Goal: Book appointment/travel/reservation

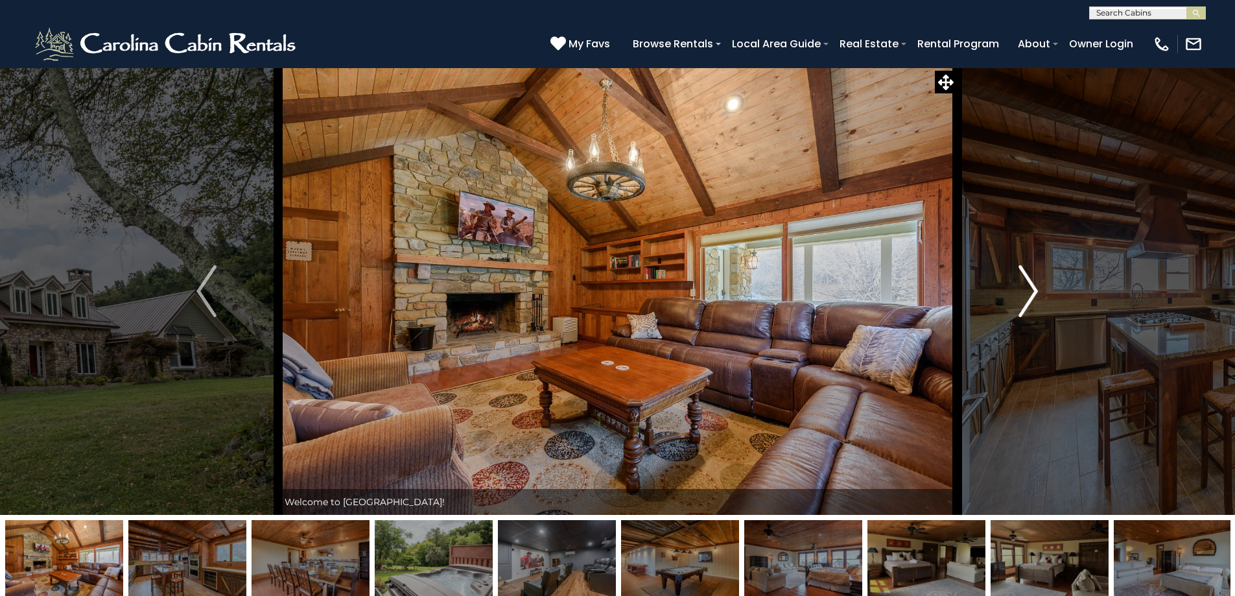
click at [1013, 297] on button "Next" at bounding box center [1028, 290] width 143 height 447
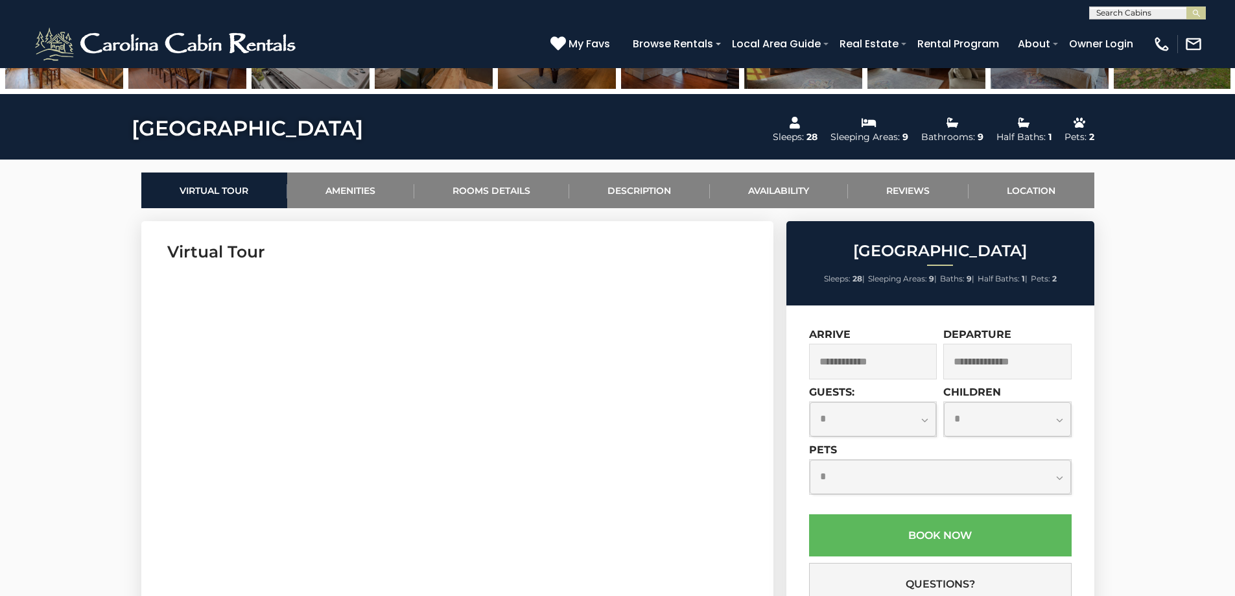
scroll to position [584, 0]
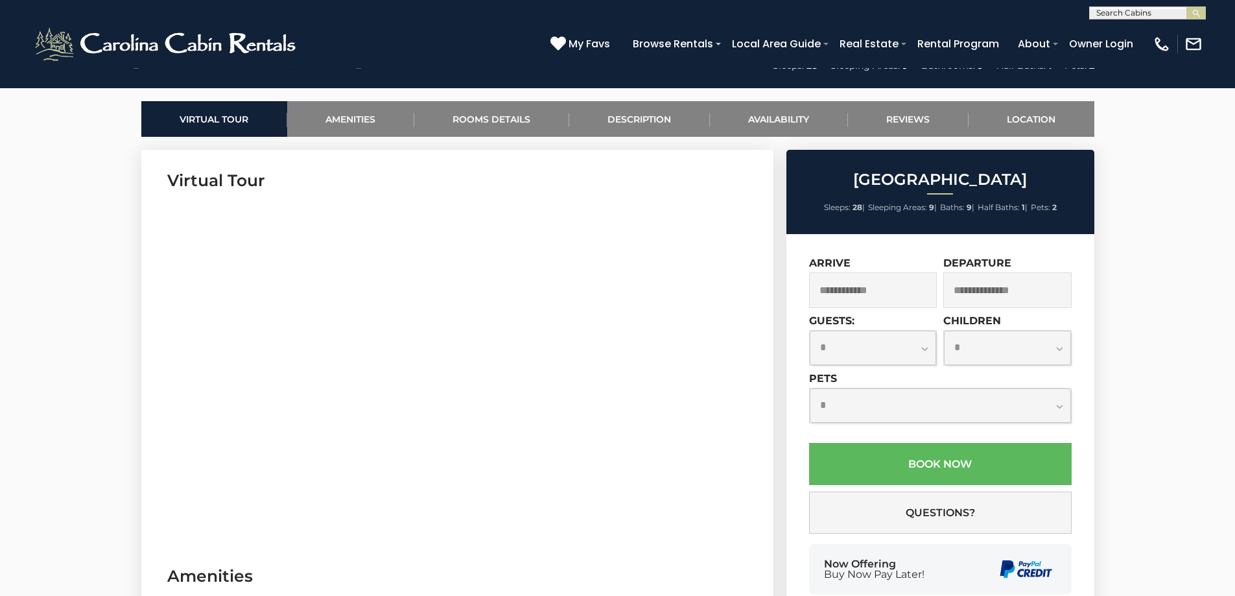
click at [905, 298] on input "text" at bounding box center [873, 290] width 128 height 36
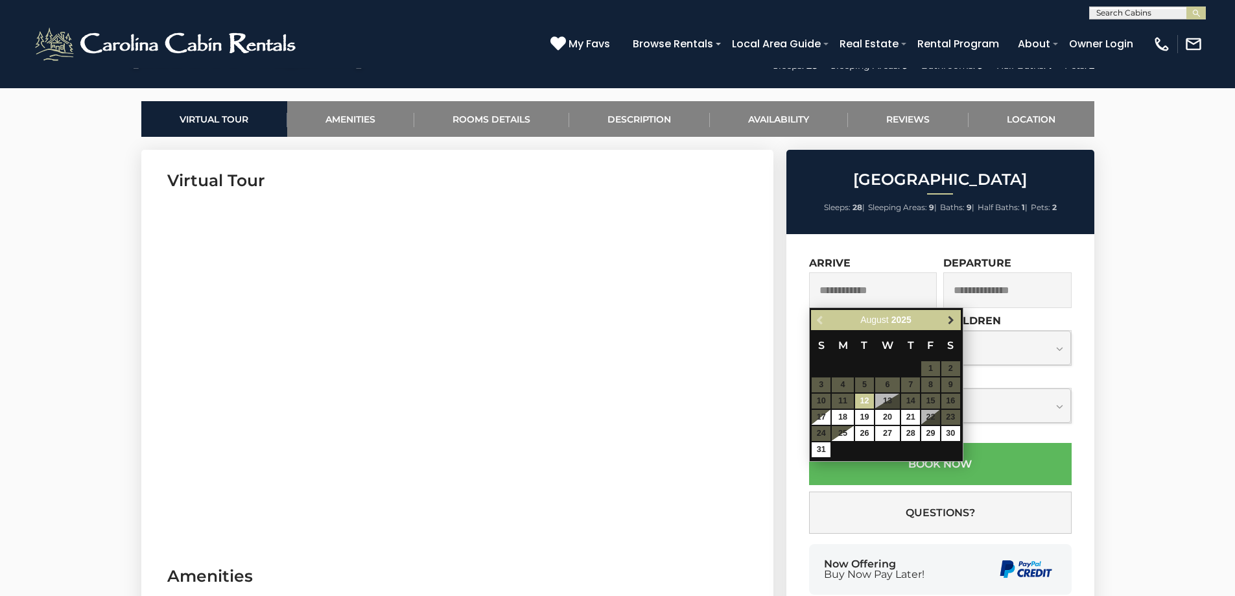
click at [953, 322] on span "Next" at bounding box center [951, 320] width 10 height 10
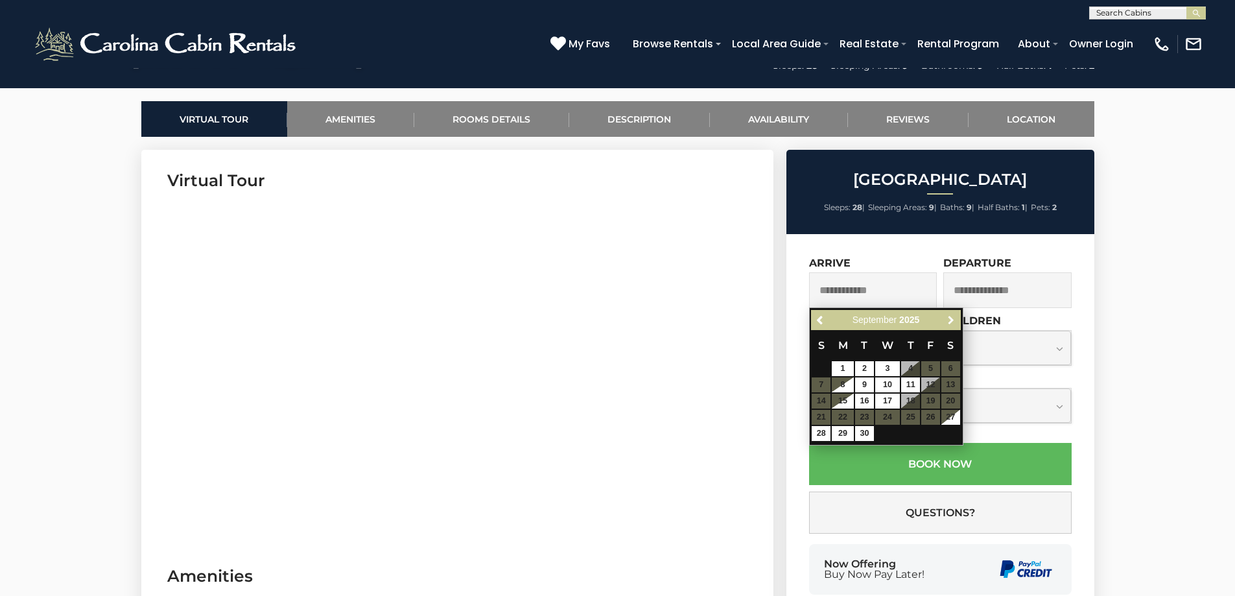
click at [953, 322] on span "Next" at bounding box center [951, 320] width 10 height 10
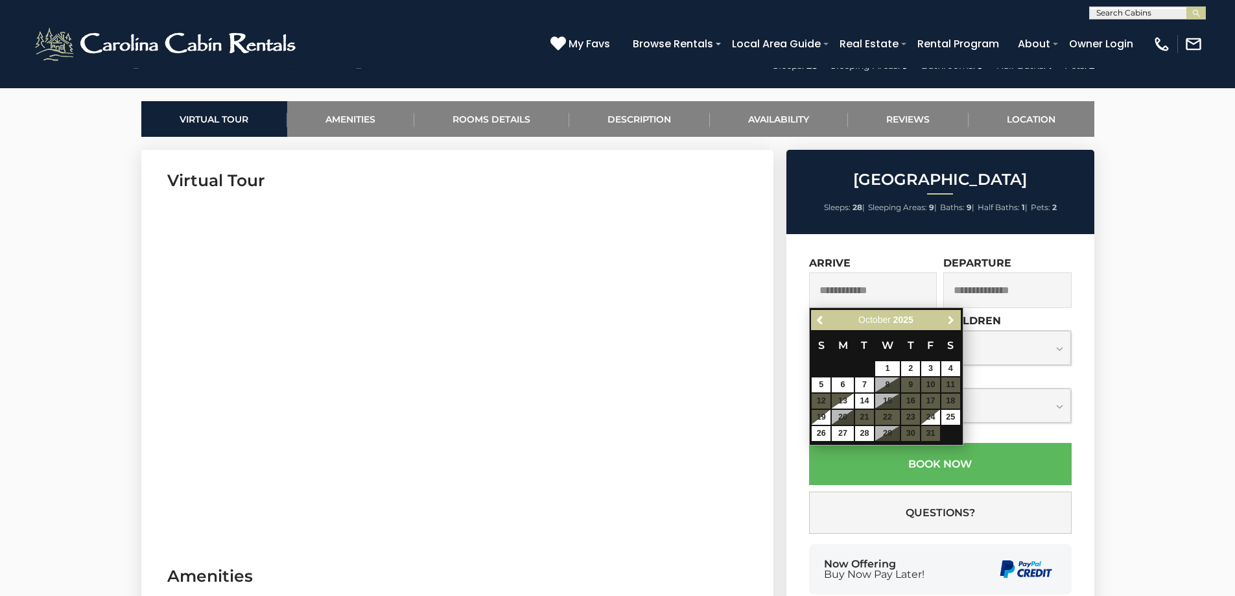
click at [953, 322] on span "Next" at bounding box center [951, 320] width 10 height 10
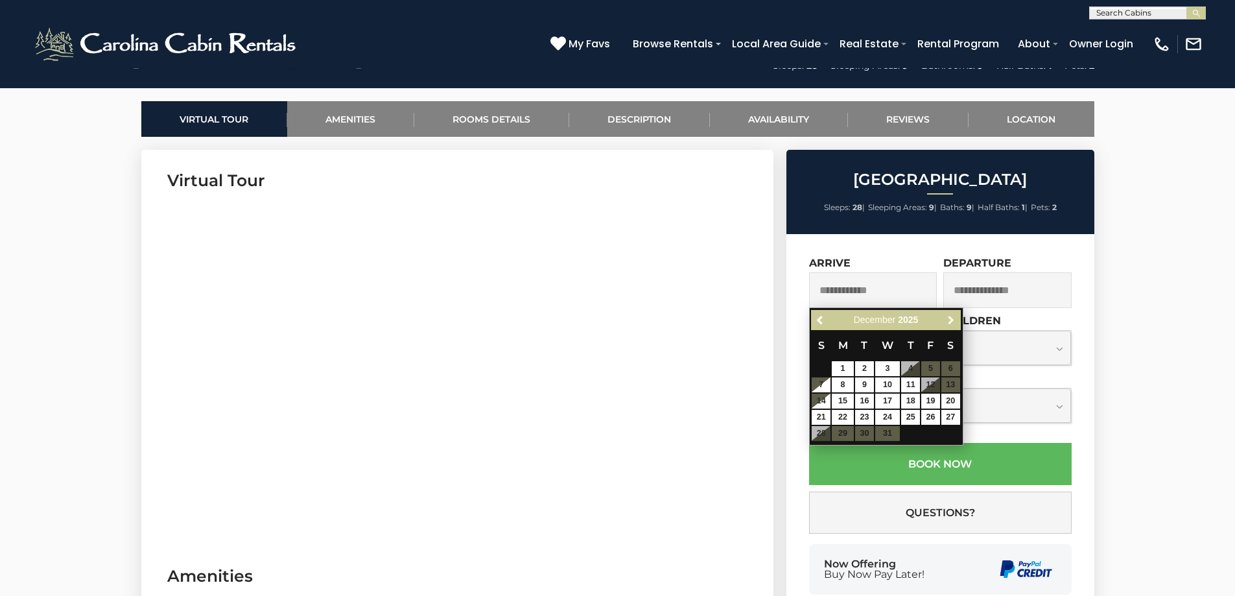
click at [953, 322] on span "Next" at bounding box center [951, 320] width 10 height 10
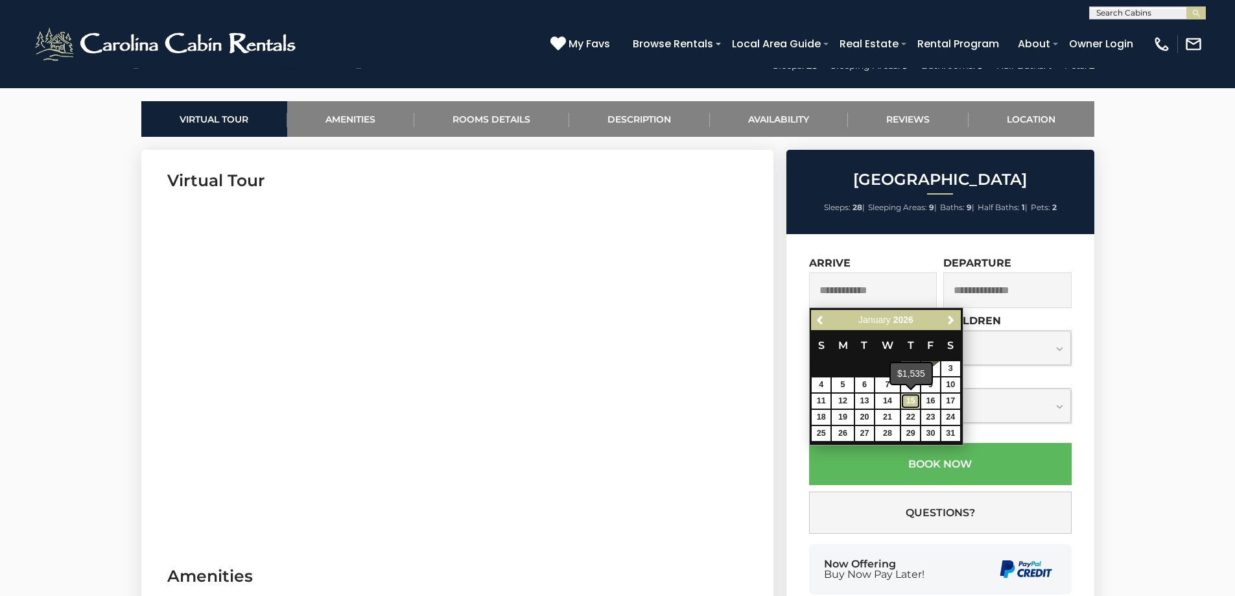
click at [913, 398] on link "15" at bounding box center [910, 401] width 19 height 15
type input "**********"
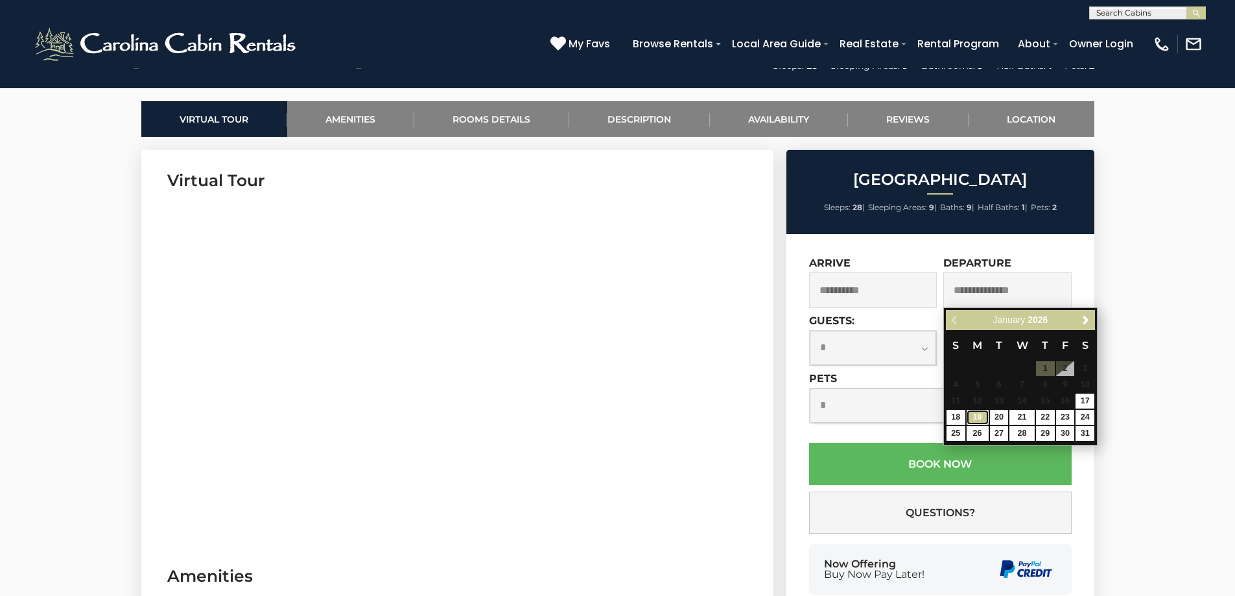
click at [977, 418] on link "19" at bounding box center [978, 417] width 22 height 15
click at [976, 415] on link "19" at bounding box center [978, 417] width 22 height 15
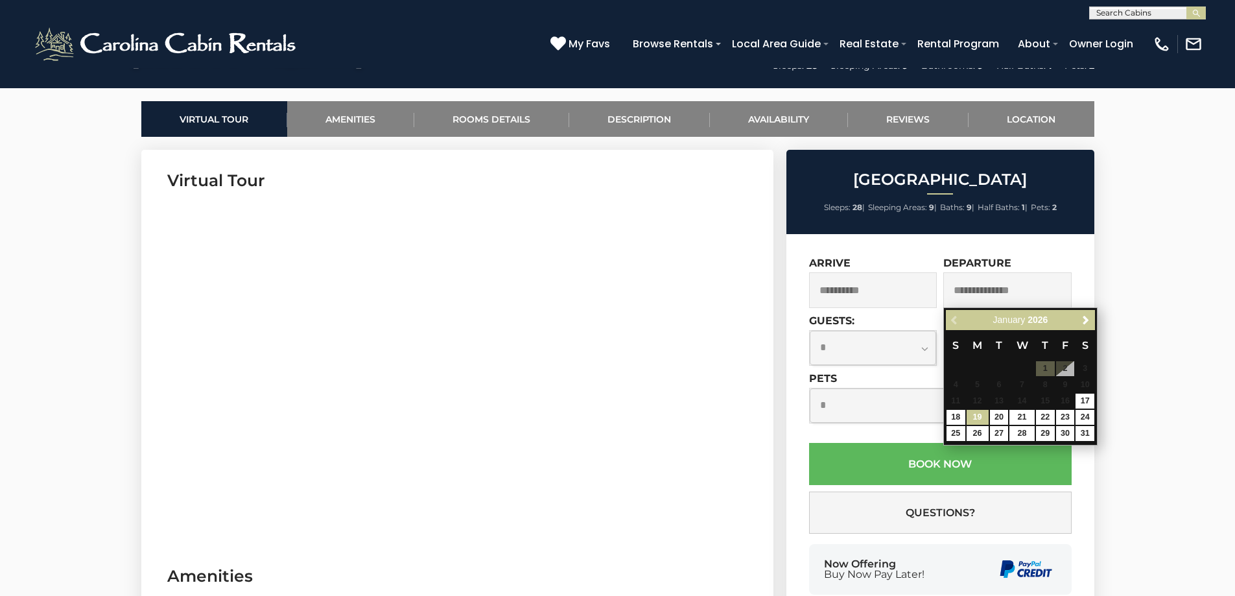
click at [1065, 316] on div "January 2026" at bounding box center [1021, 320] width 108 height 16
click at [943, 320] on div "Previous Next January 2026 S M T W T F S 1 2 3 4 5 6 7 8 9 10 11 12 13 14 15 16…" at bounding box center [1020, 376] width 154 height 138
click at [951, 318] on div "Previous Next January 2026" at bounding box center [1020, 320] width 149 height 20
click at [978, 348] on span "M" at bounding box center [978, 345] width 10 height 12
click at [974, 319] on div "January 2026" at bounding box center [1021, 320] width 108 height 16
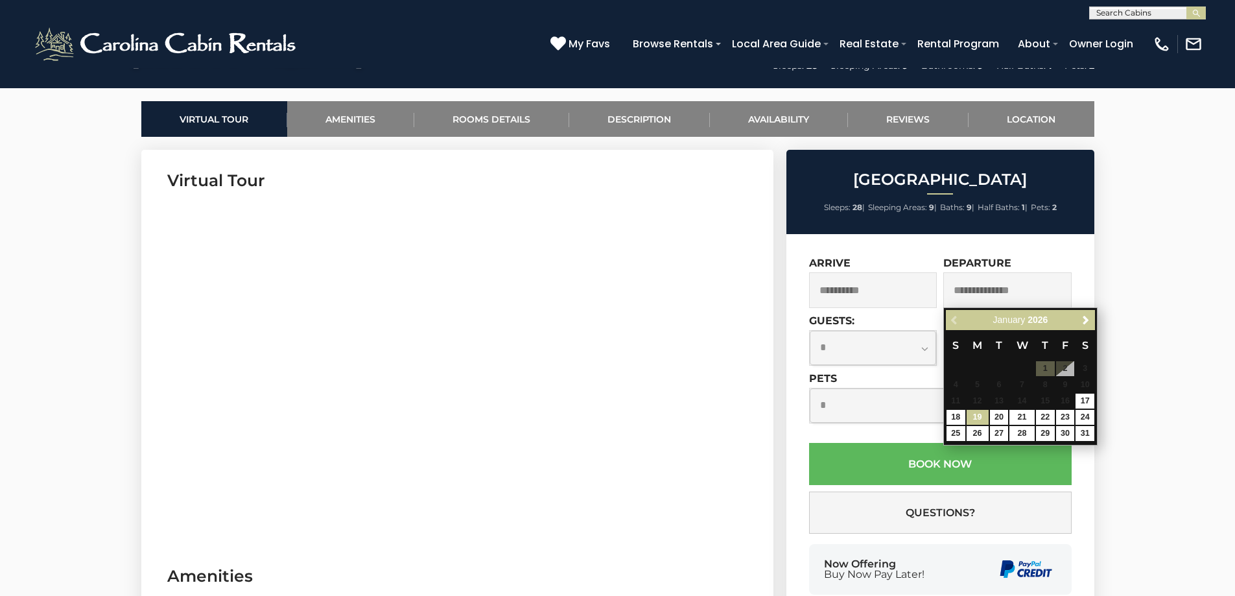
click at [1087, 335] on th "S" at bounding box center [1085, 345] width 20 height 30
click at [997, 351] on span "T" at bounding box center [999, 345] width 6 height 12
click at [1016, 352] on th "W" at bounding box center [1022, 345] width 26 height 30
click at [1049, 353] on th "T" at bounding box center [1046, 345] width 20 height 30
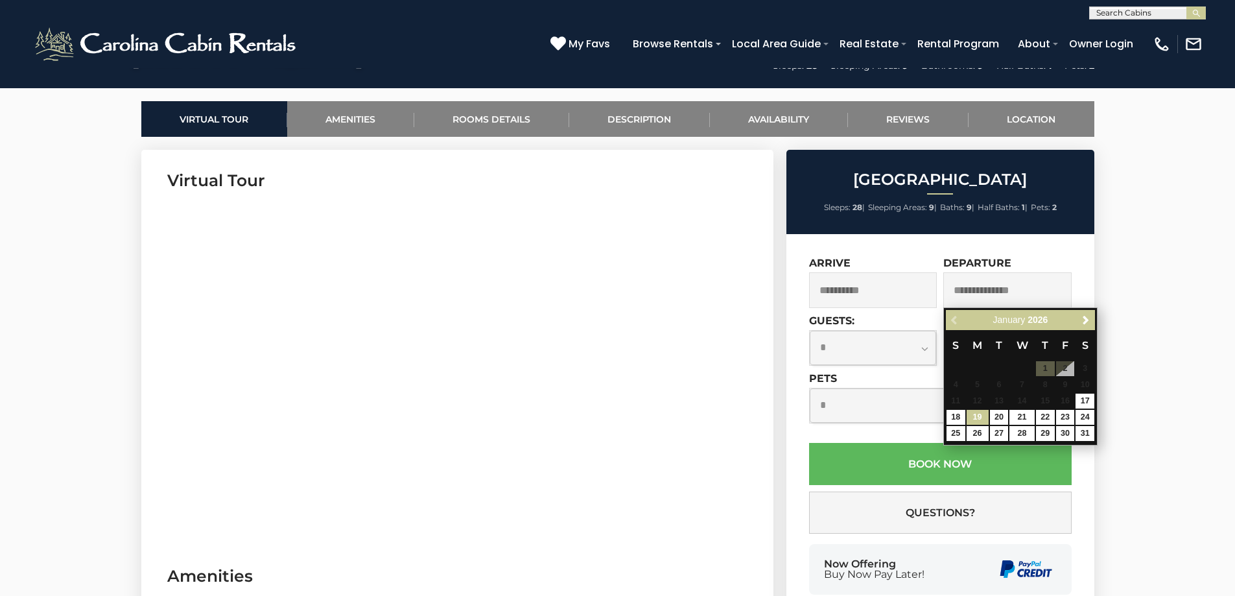
click at [1074, 355] on th "F" at bounding box center [1066, 345] width 20 height 30
click at [1080, 353] on th "S" at bounding box center [1085, 345] width 20 height 30
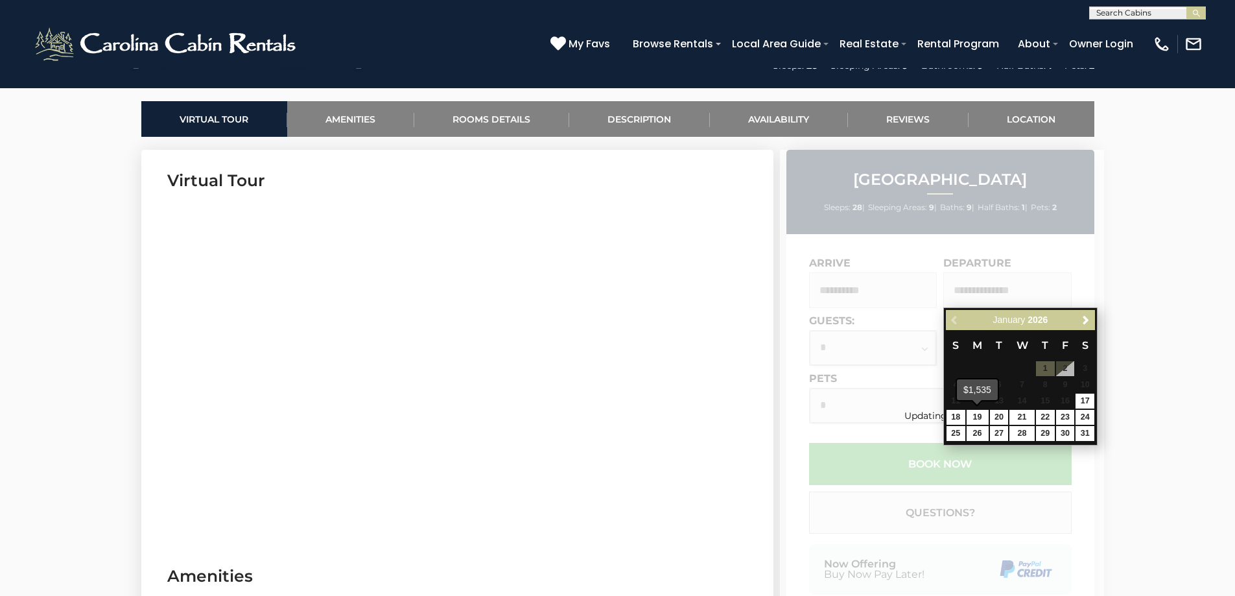
type input "**********"
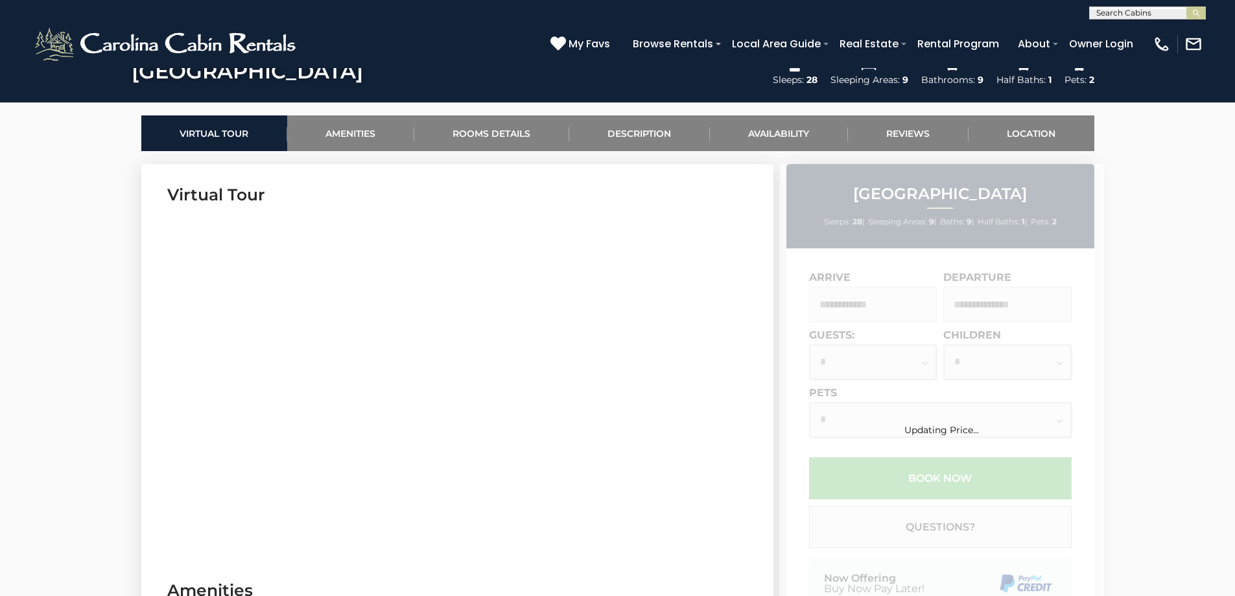
scroll to position [584, 0]
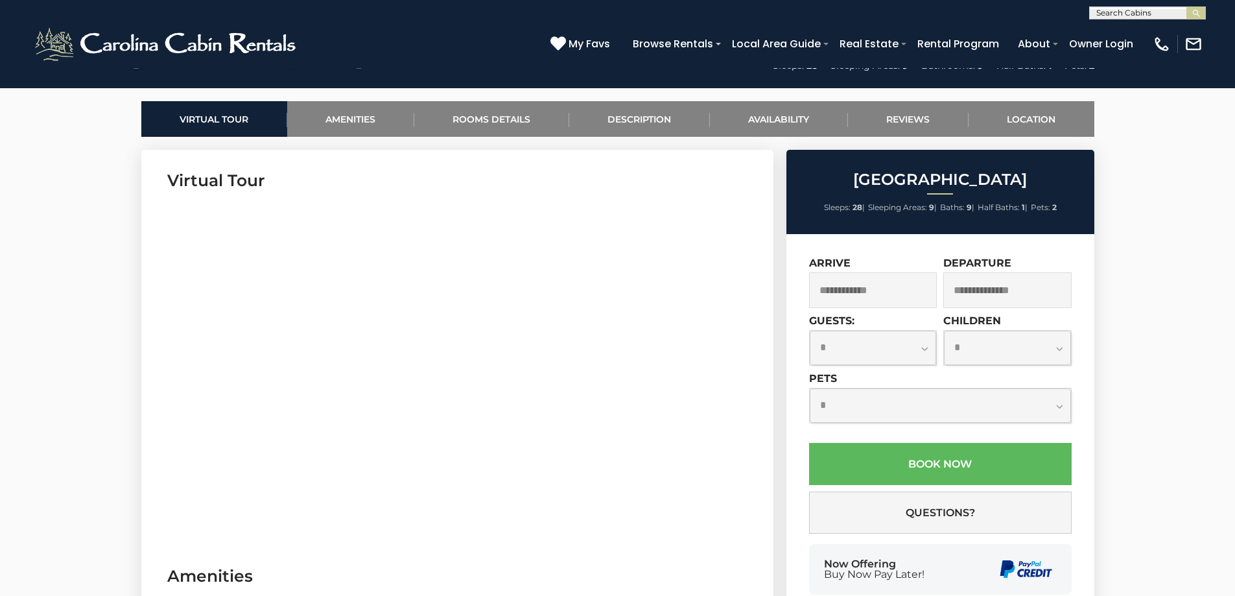
click at [878, 297] on input "text" at bounding box center [873, 290] width 128 height 36
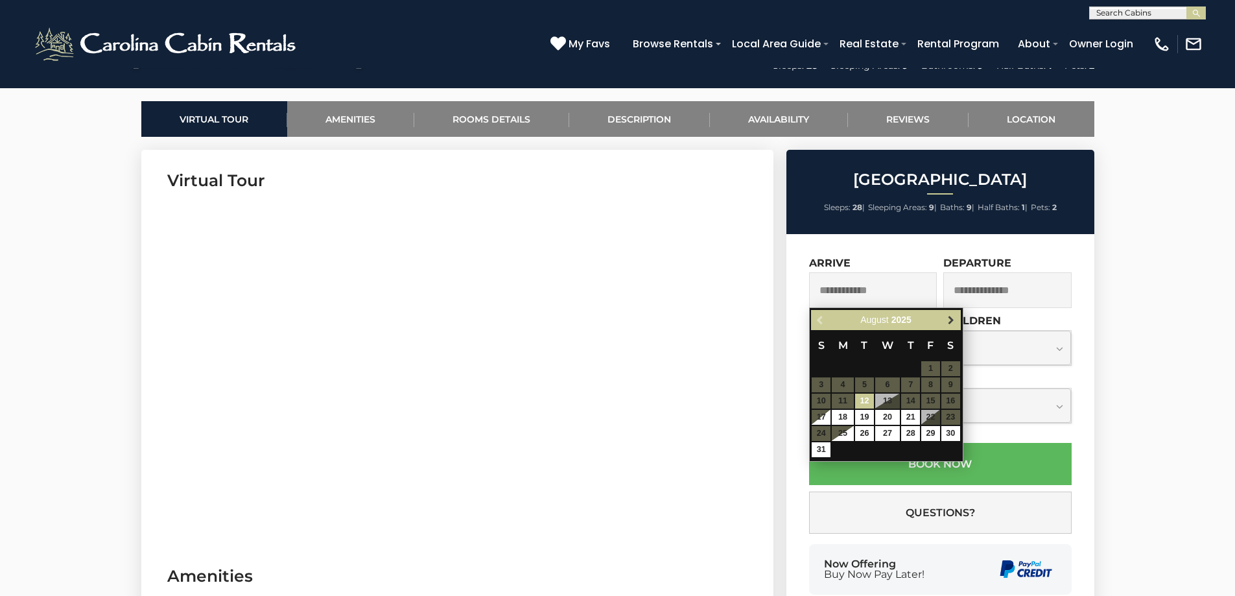
click at [951, 316] on span "Next" at bounding box center [951, 320] width 10 height 10
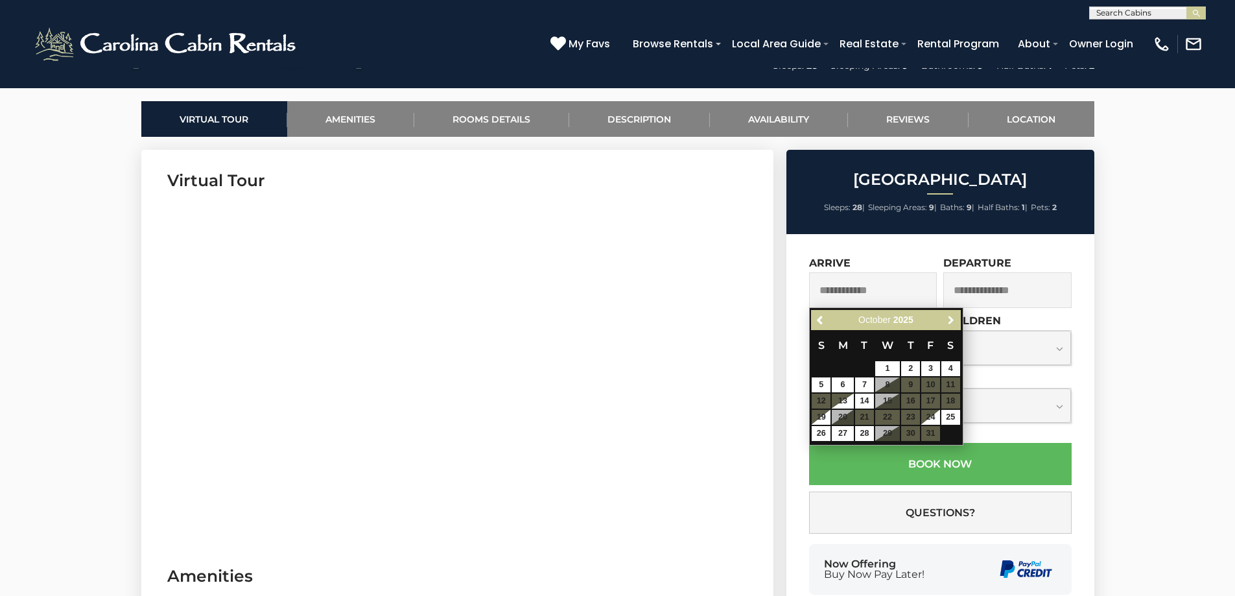
click at [951, 316] on span "Next" at bounding box center [951, 320] width 10 height 10
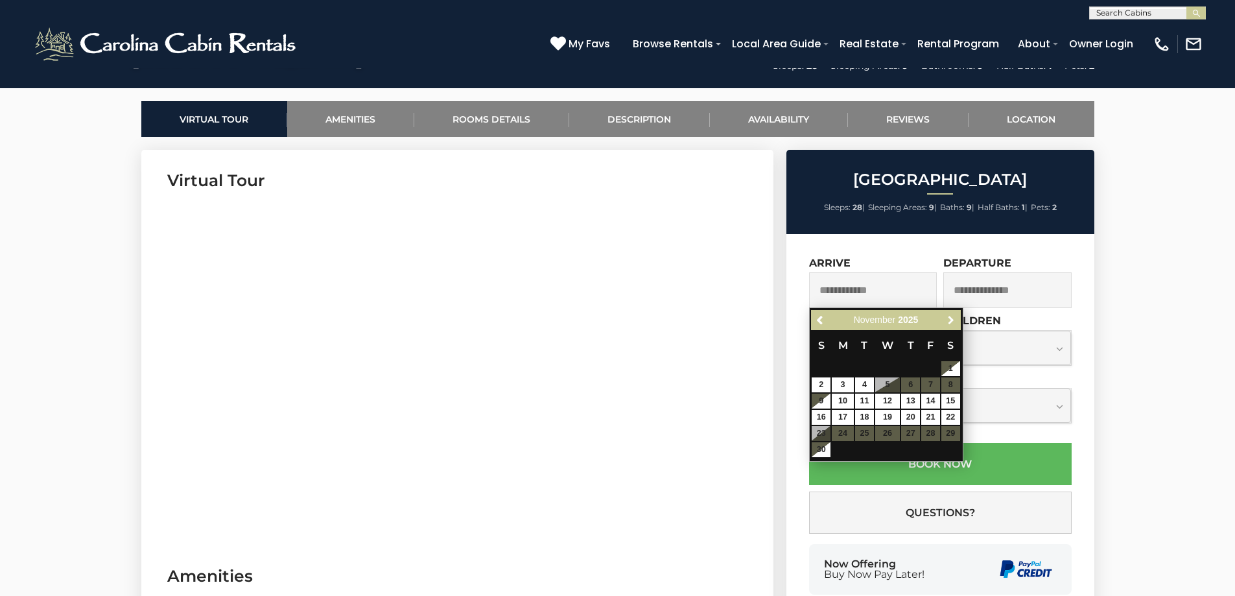
click at [951, 316] on span "Next" at bounding box center [951, 320] width 10 height 10
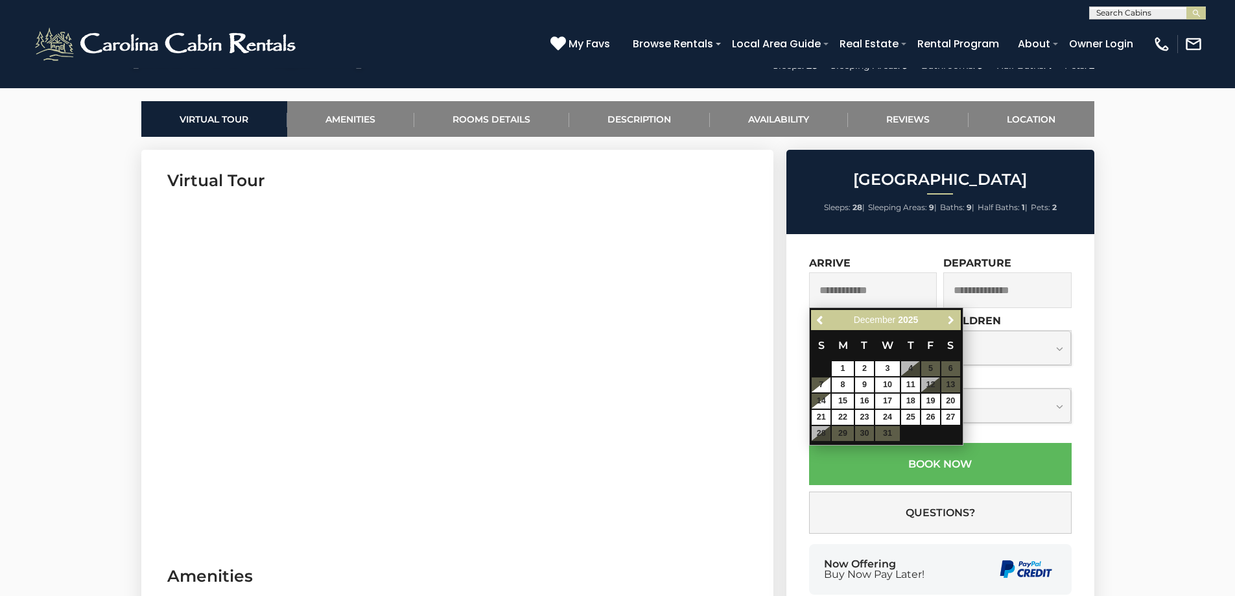
click at [951, 316] on span "Next" at bounding box center [951, 320] width 10 height 10
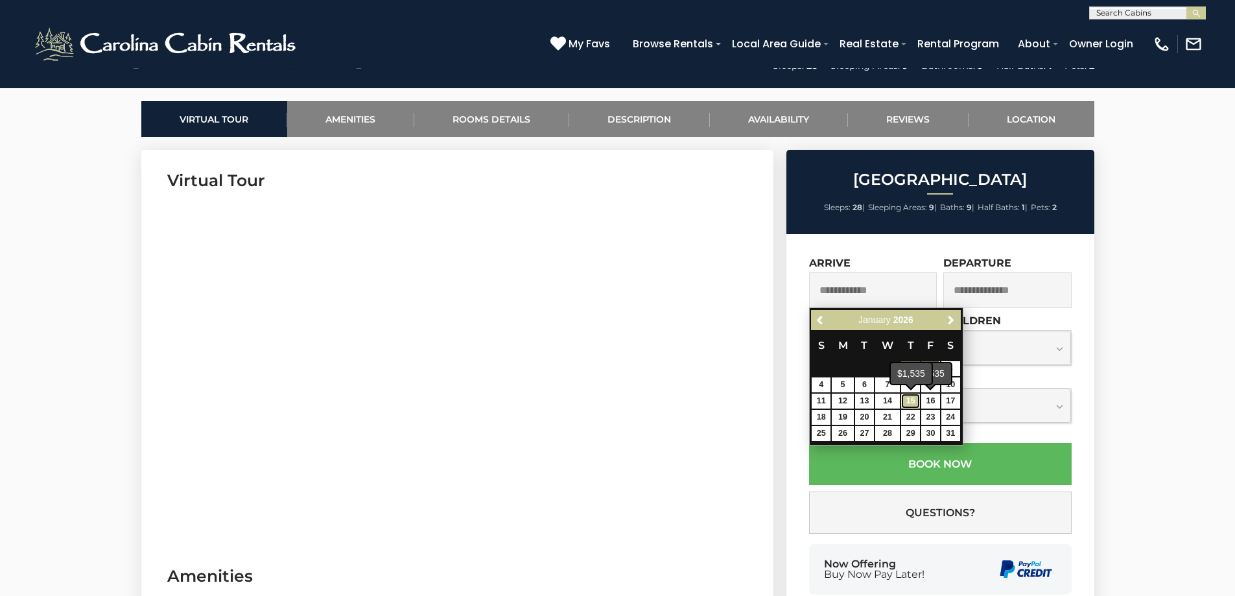
click at [918, 399] on link "15" at bounding box center [910, 401] width 19 height 15
type input "**********"
